Goal: Obtain resource: Download file/media

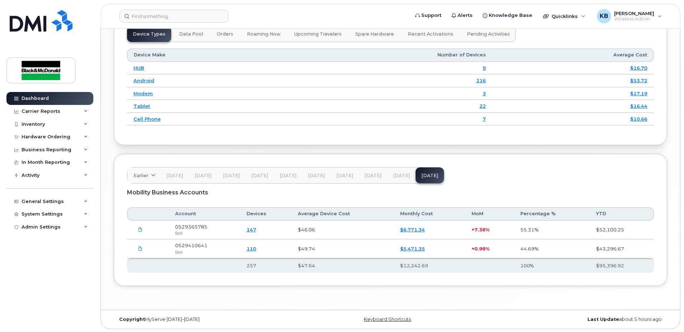
scroll to position [929, 0]
click at [139, 228] on icon at bounding box center [140, 228] width 4 height 4
click at [139, 248] on icon at bounding box center [140, 247] width 4 height 4
click at [29, 125] on div "Inventory" at bounding box center [33, 124] width 23 height 6
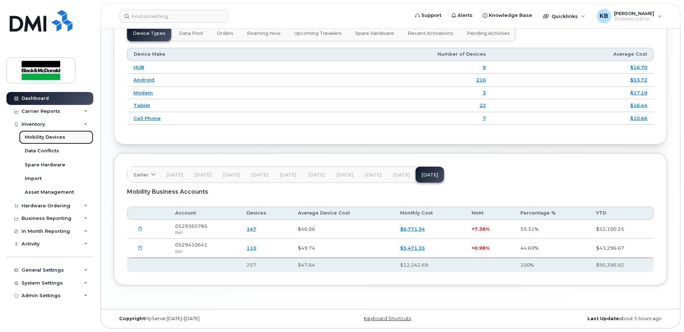
click at [54, 137] on div "Mobility Devices" at bounding box center [45, 137] width 41 height 6
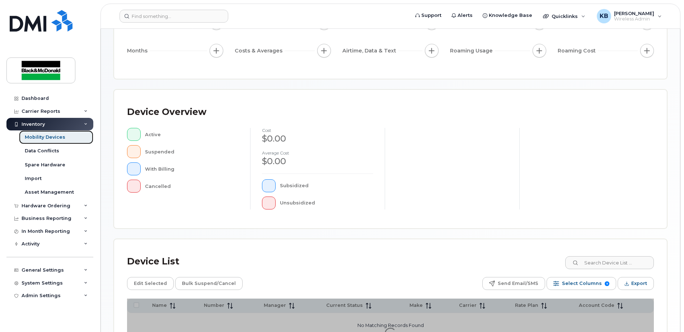
scroll to position [162, 0]
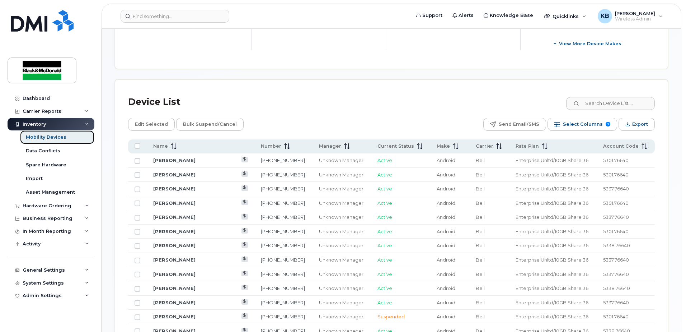
scroll to position [251, 0]
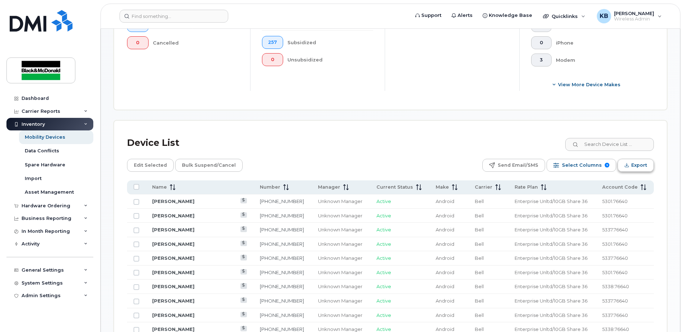
click at [635, 164] on span "Export" at bounding box center [639, 165] width 16 height 11
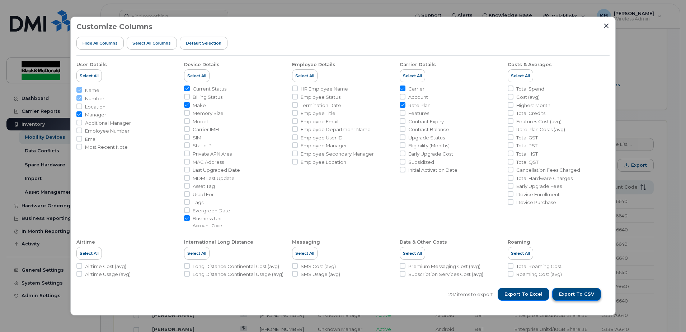
click at [582, 293] on span "Export to CSV" at bounding box center [576, 294] width 35 height 6
click at [513, 294] on span "Export to Excel" at bounding box center [524, 294] width 38 height 6
click at [400, 200] on li "Employee Details Select All HR Employee Name Employee Status Termination Date E…" at bounding box center [451, 142] width 102 height 173
click at [508, 223] on li "Carrier Details Select All Carrier Account Rate Plan Features Contract Expiry C…" at bounding box center [559, 142] width 102 height 173
drag, startPoint x: 188, startPoint y: 106, endPoint x: 187, endPoint y: 89, distance: 17.3
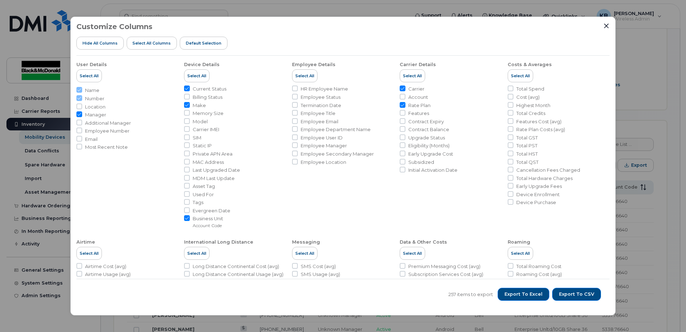
click at [188, 105] on input "Make" at bounding box center [187, 105] width 6 height 6
checkbox input "false"
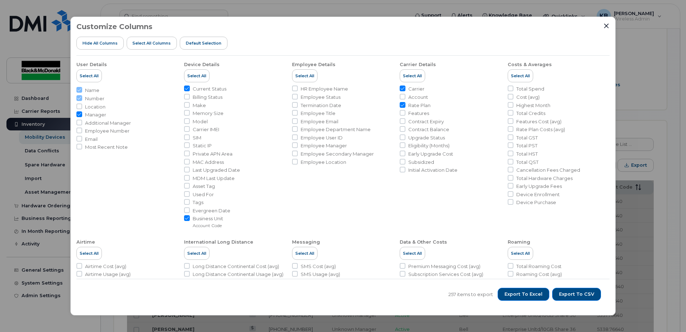
click at [187, 89] on input "Current Status" at bounding box center [187, 88] width 6 height 6
checkbox input "false"
click at [81, 114] on input "Manager" at bounding box center [79, 114] width 6 height 6
checkbox input "false"
click at [411, 88] on span "Carrier" at bounding box center [416, 88] width 16 height 7
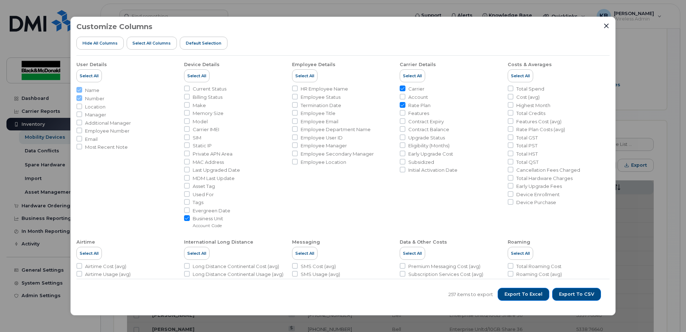
click at [405, 88] on input "Carrier" at bounding box center [403, 88] width 6 height 6
checkbox input "false"
click at [427, 98] on span "Account" at bounding box center [418, 97] width 20 height 7
click at [405, 98] on input "Account" at bounding box center [403, 97] width 6 height 6
checkbox input "true"
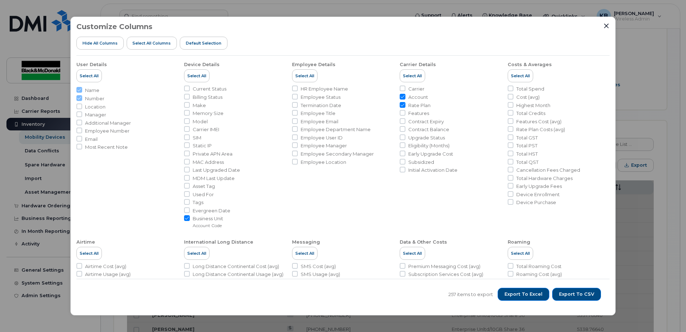
click at [420, 104] on span "Rate Plan" at bounding box center [419, 105] width 22 height 7
click at [405, 104] on input "Rate Plan" at bounding box center [403, 105] width 6 height 6
checkbox input "false"
click at [529, 87] on span "Total Spend" at bounding box center [530, 88] width 28 height 7
click at [514, 87] on input "Total Spend" at bounding box center [511, 88] width 6 height 6
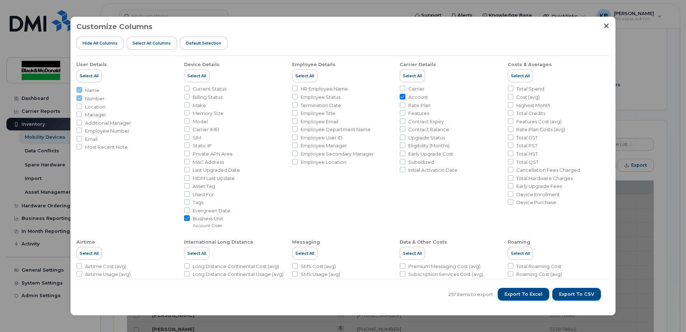
checkbox input "true"
click at [537, 114] on span "Total Credits" at bounding box center [530, 113] width 29 height 7
click at [514, 114] on input "Total Credits" at bounding box center [511, 113] width 6 height 6
checkbox input "true"
click at [530, 138] on span "Total GST" at bounding box center [527, 137] width 22 height 7
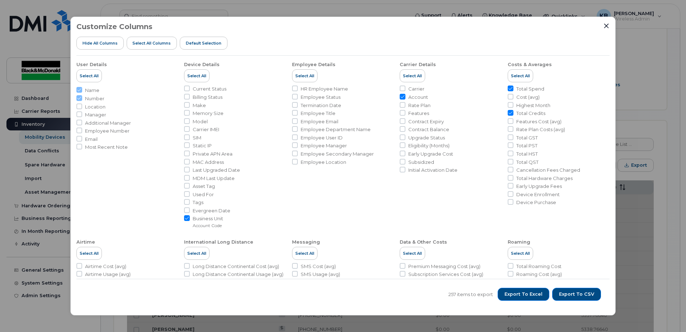
click at [514, 138] on input "Total GST" at bounding box center [511, 137] width 6 height 6
checkbox input "true"
click at [529, 146] on span "Total PST" at bounding box center [526, 145] width 21 height 7
click at [514, 146] on input "Total PST" at bounding box center [511, 145] width 6 height 6
checkbox input "true"
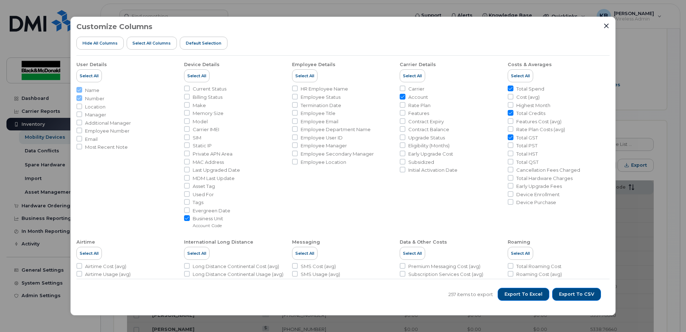
click at [525, 154] on span "Total HST" at bounding box center [527, 153] width 22 height 7
click at [514, 154] on input "Total HST" at bounding box center [511, 153] width 6 height 6
checkbox input "true"
click at [527, 164] on span "Total QST" at bounding box center [527, 162] width 22 height 7
click at [514, 164] on input "Total QST" at bounding box center [511, 162] width 6 height 6
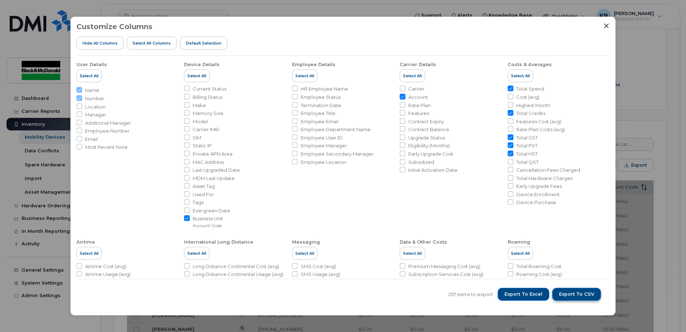
checkbox input "true"
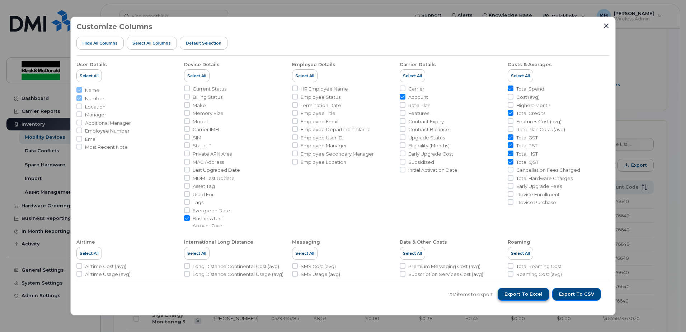
click at [525, 295] on span "Export to Excel" at bounding box center [524, 294] width 38 height 6
drag, startPoint x: 260, startPoint y: 222, endPoint x: 301, endPoint y: 199, distance: 47.1
click at [260, 222] on li "Business Unit Account Code" at bounding box center [235, 221] width 102 height 13
click at [530, 292] on span "Export to Excel" at bounding box center [524, 294] width 38 height 6
